Goal: Task Accomplishment & Management: Manage account settings

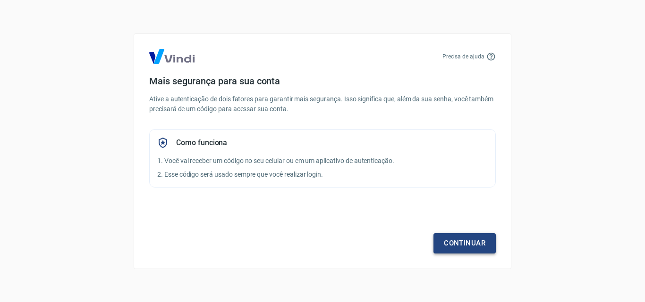
click at [465, 245] on link "Continuar" at bounding box center [464, 244] width 62 height 20
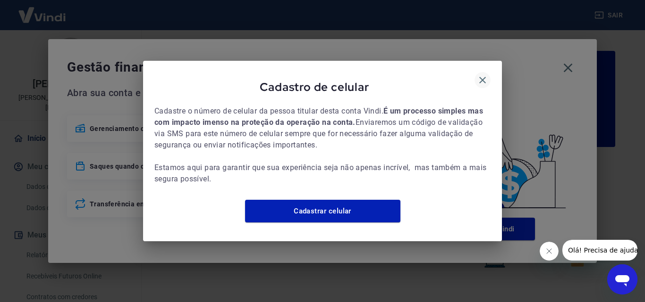
click at [485, 77] on icon "button" at bounding box center [482, 80] width 7 height 7
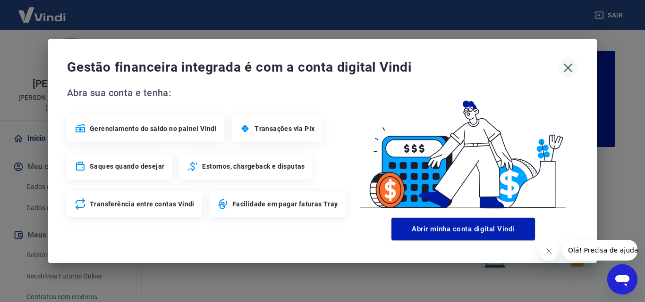
click at [571, 68] on icon "button" at bounding box center [567, 67] width 15 height 15
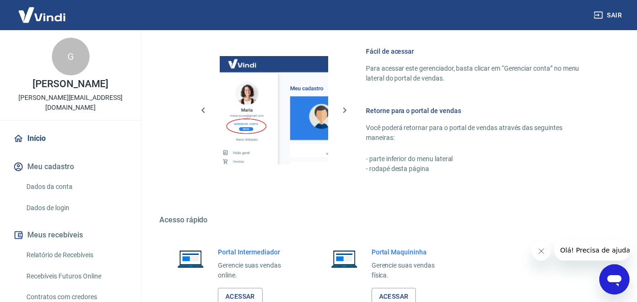
scroll to position [569, 0]
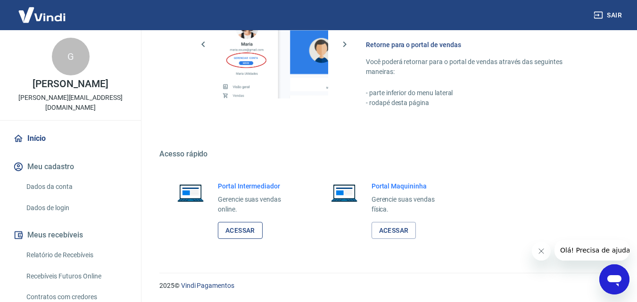
click at [249, 228] on link "Acessar" at bounding box center [240, 230] width 45 height 17
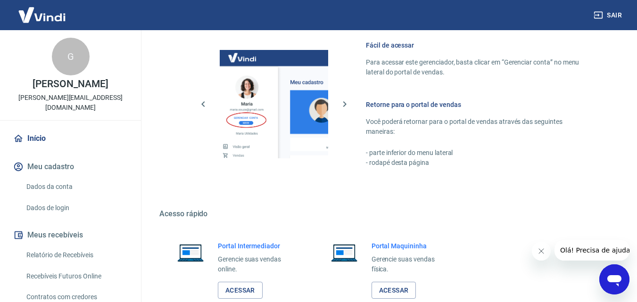
scroll to position [428, 0]
